Goal: Transaction & Acquisition: Purchase product/service

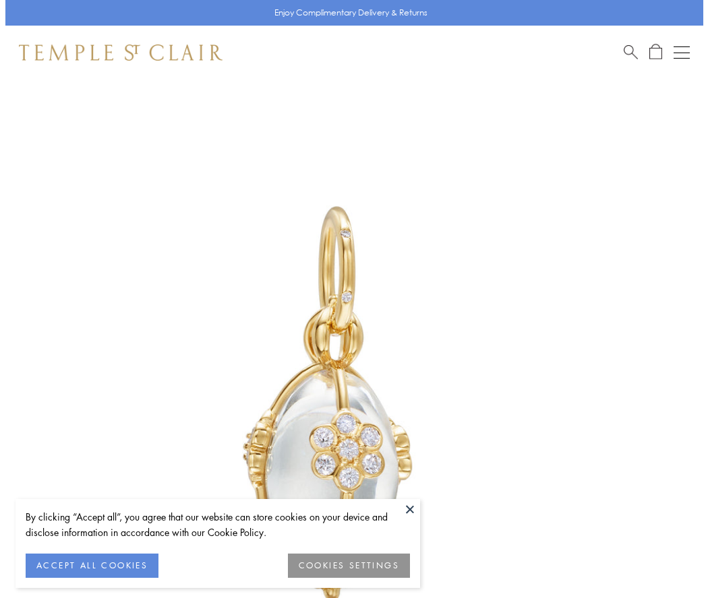
scroll to position [37, 0]
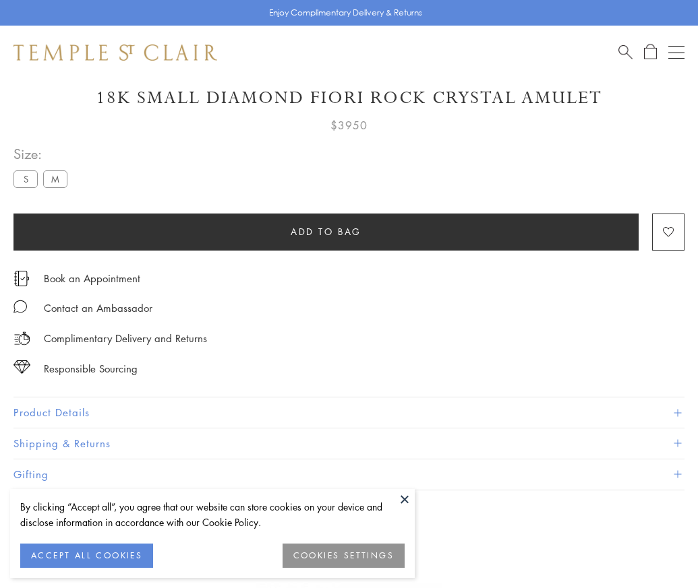
click at [326, 231] on span "Add to bag" at bounding box center [325, 231] width 71 height 15
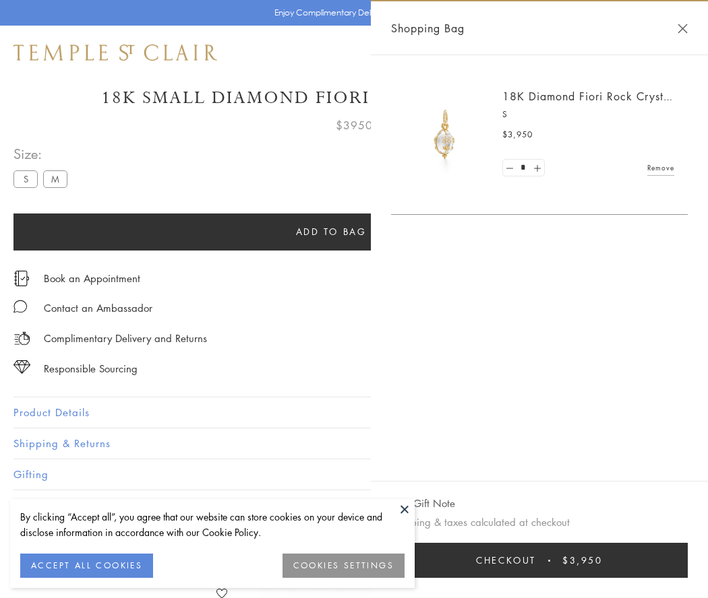
click at [540, 561] on button "Checkout $3,950" at bounding box center [539, 560] width 297 height 35
